Goal: Task Accomplishment & Management: Manage account settings

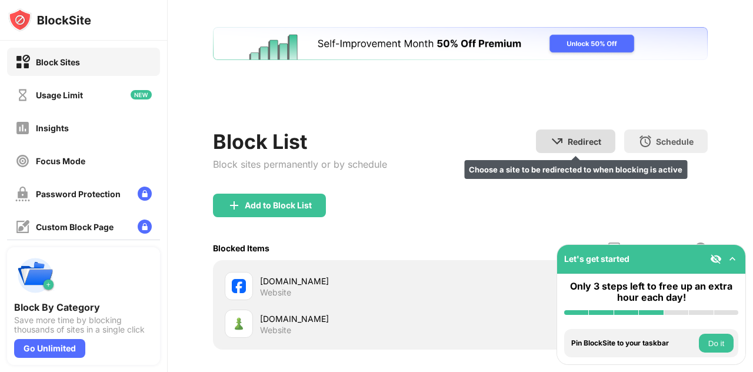
scroll to position [101, 0]
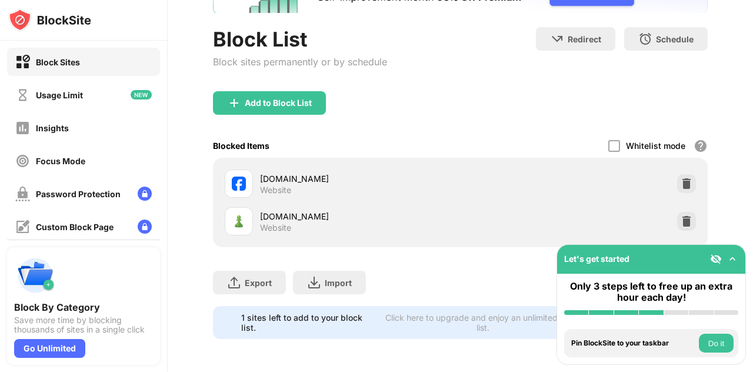
click at [667, 220] on div "[DOMAIN_NAME] Website" at bounding box center [460, 221] width 481 height 38
click at [681, 217] on img at bounding box center [687, 221] width 12 height 12
